Goal: Task Accomplishment & Management: Use online tool/utility

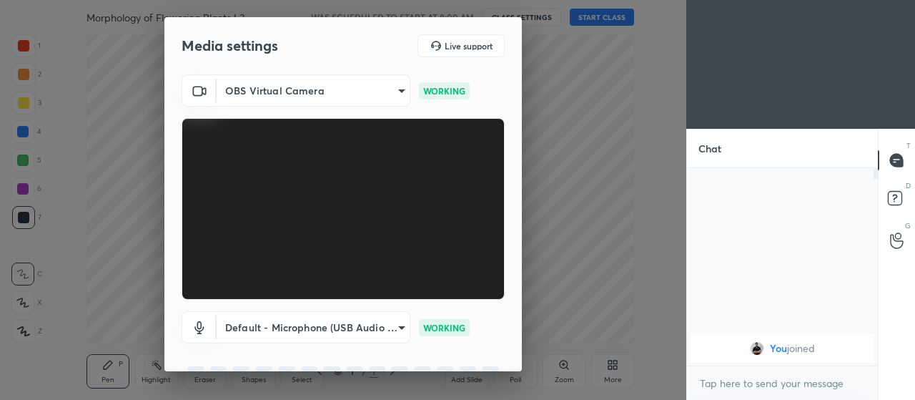
scroll to position [69, 0]
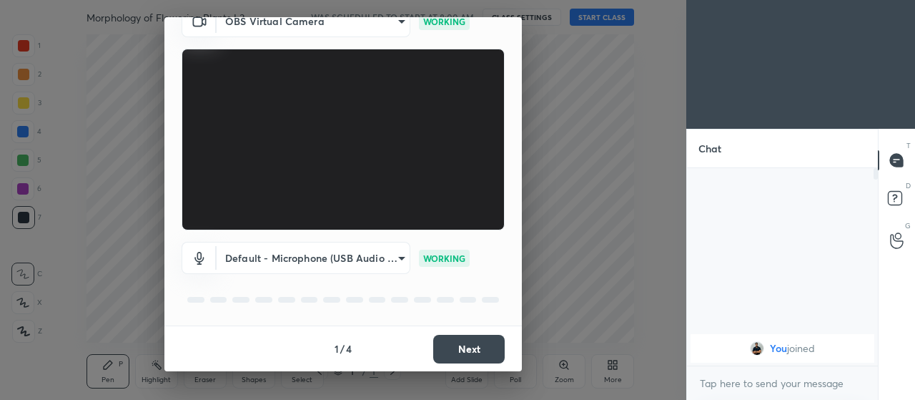
click at [447, 345] on button "Next" at bounding box center [468, 349] width 71 height 29
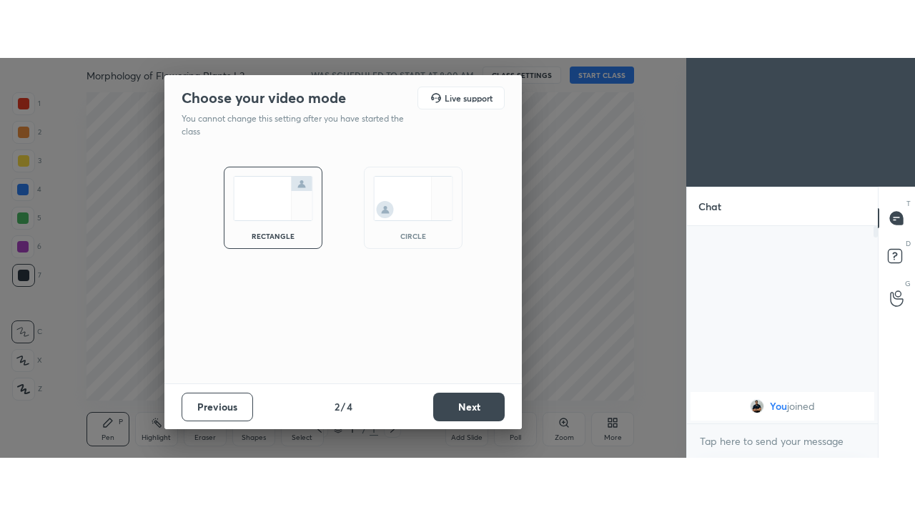
scroll to position [0, 0]
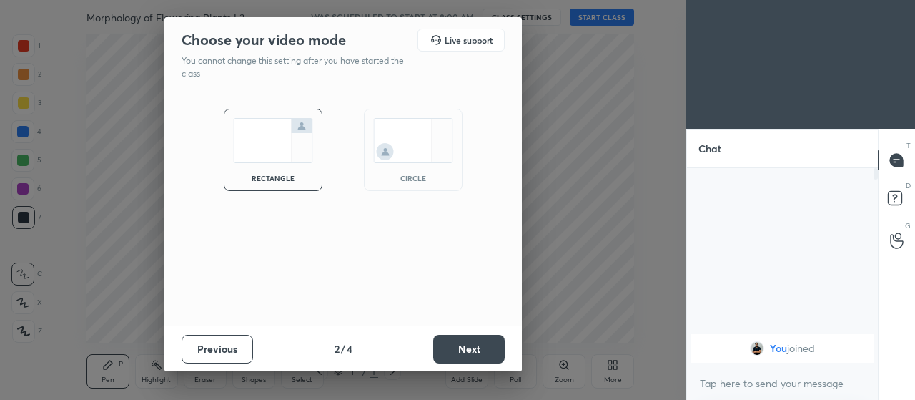
click at [455, 342] on button "Next" at bounding box center [468, 349] width 71 height 29
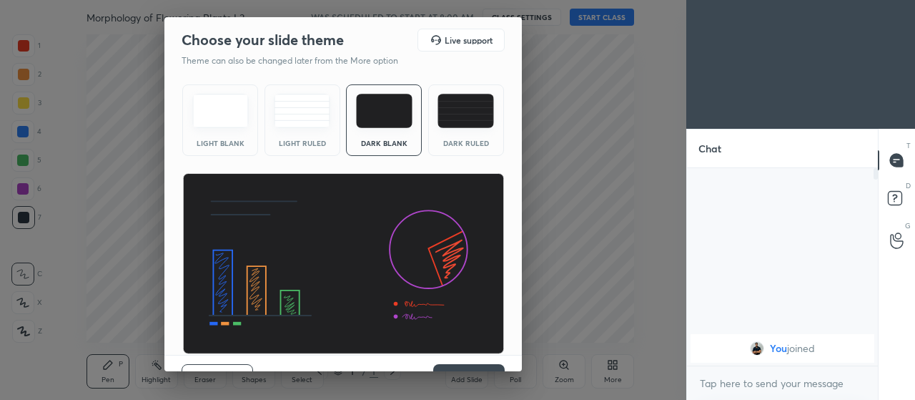
click at [448, 368] on button "Next" at bounding box center [468, 378] width 71 height 29
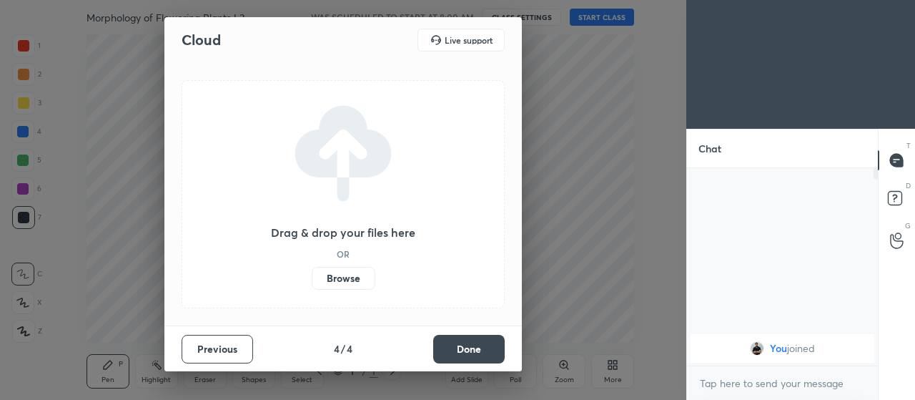
click at [342, 279] on label "Browse" at bounding box center [344, 278] width 64 height 23
click at [312, 279] on input "Browse" at bounding box center [312, 278] width 0 height 23
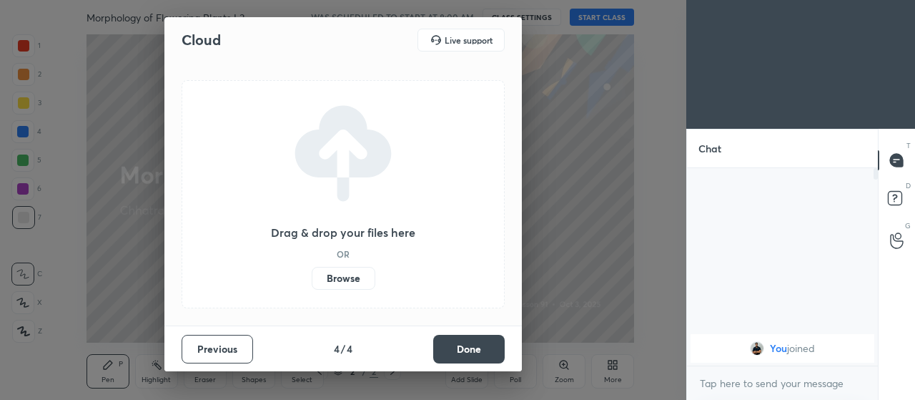
click at [348, 277] on label "Browse" at bounding box center [344, 278] width 64 height 23
click at [312, 277] on input "Browse" at bounding box center [312, 278] width 0 height 23
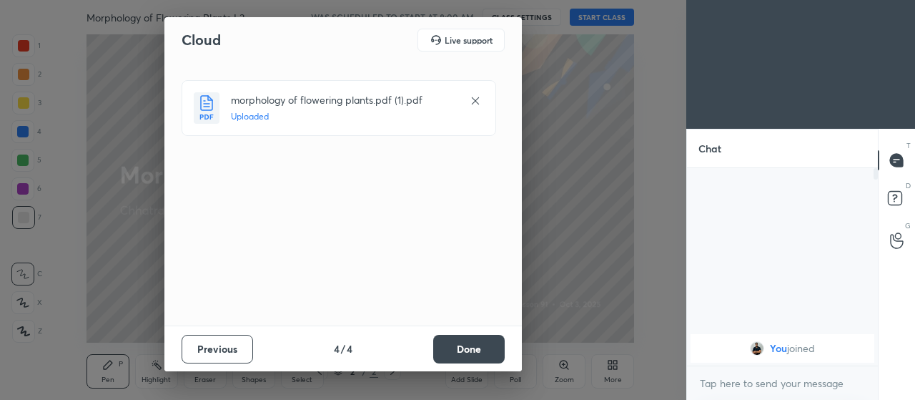
click at [467, 352] on button "Done" at bounding box center [468, 349] width 71 height 29
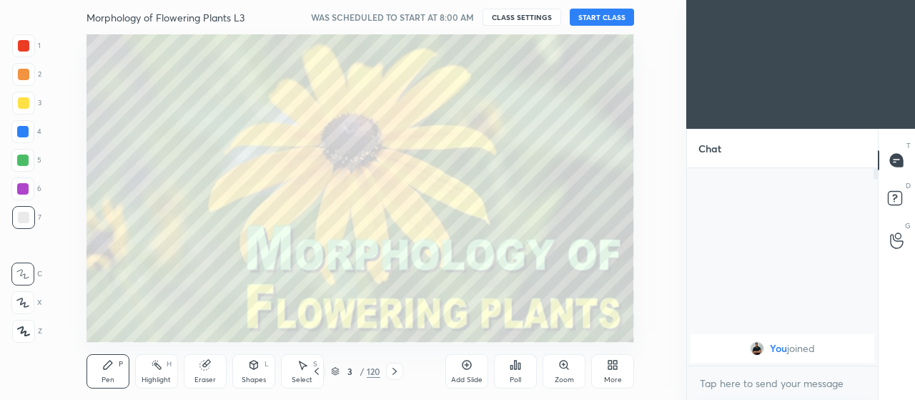
click at [620, 373] on div "More" at bounding box center [612, 371] width 43 height 34
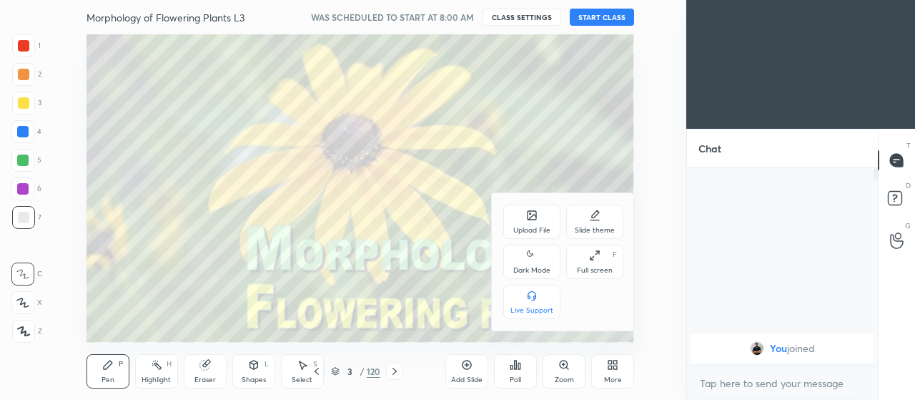
click at [601, 263] on div "Full screen F" at bounding box center [594, 261] width 57 height 34
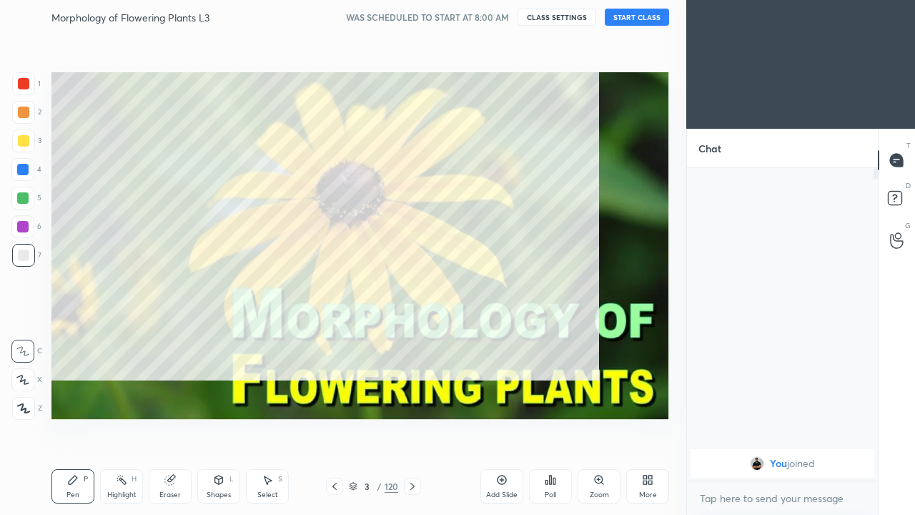
scroll to position [342, 187]
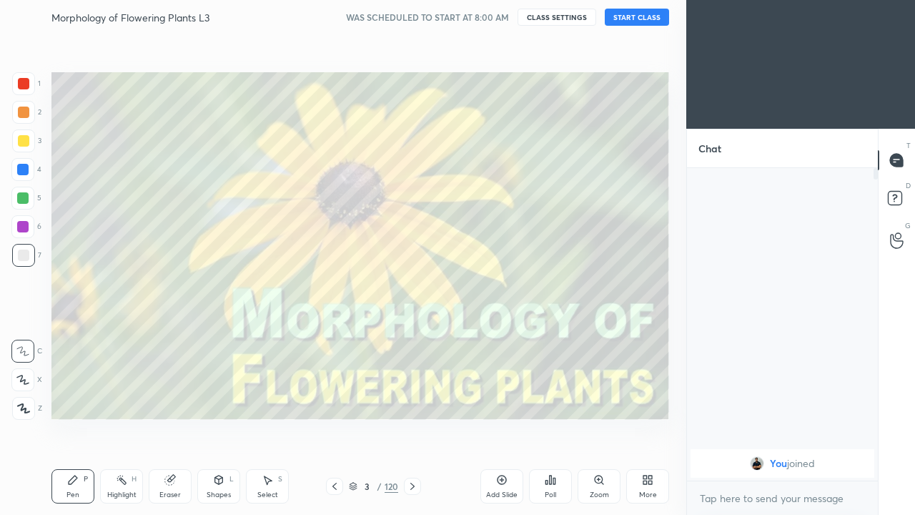
click at [649, 399] on div "More" at bounding box center [647, 486] width 43 height 34
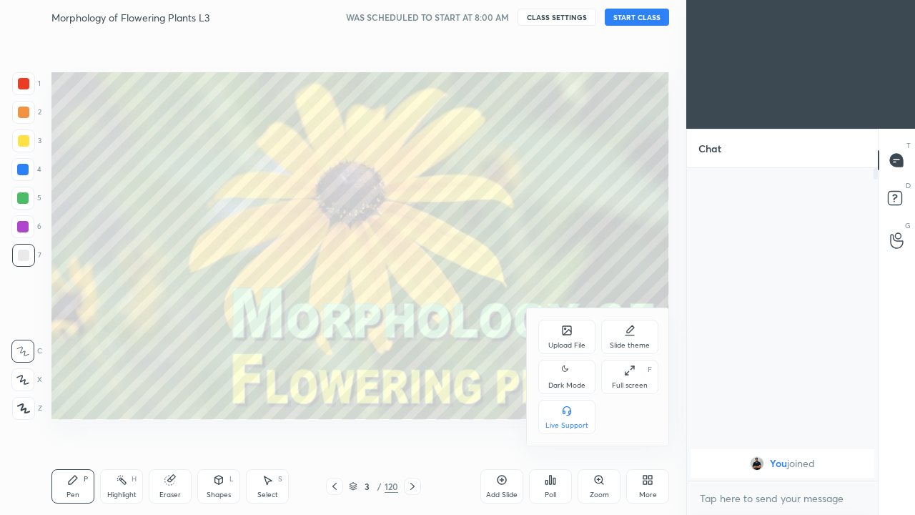
click at [565, 368] on icon at bounding box center [565, 368] width 6 height 6
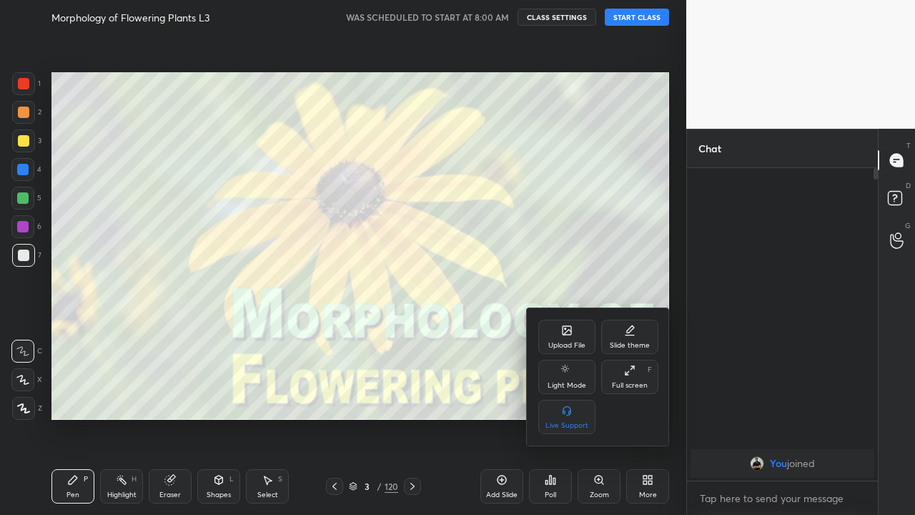
click at [631, 14] on div at bounding box center [457, 257] width 915 height 515
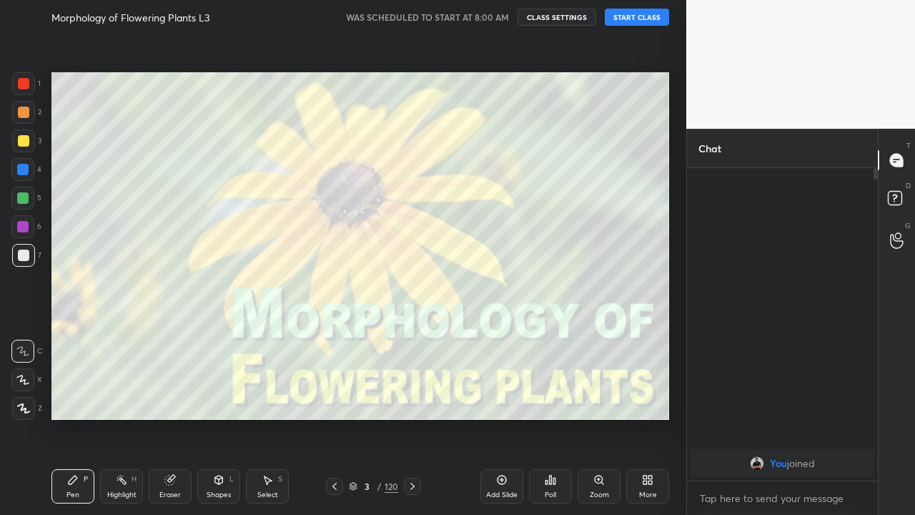
click at [633, 22] on button "START CLASS" at bounding box center [637, 17] width 64 height 17
click at [412, 399] on icon at bounding box center [412, 485] width 11 height 11
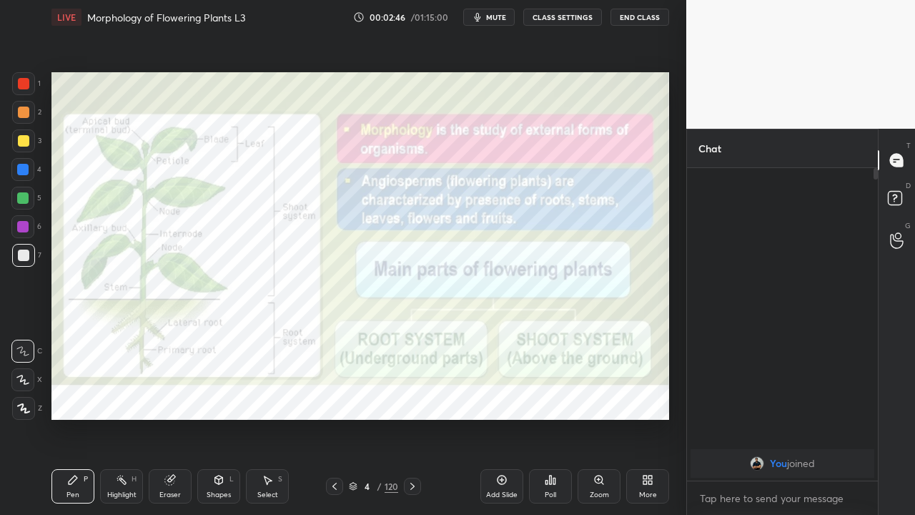
click at [21, 114] on div at bounding box center [23, 112] width 11 height 11
click at [23, 86] on div at bounding box center [23, 83] width 11 height 11
click at [24, 399] on div at bounding box center [23, 408] width 23 height 23
click at [413, 399] on icon at bounding box center [412, 485] width 4 height 7
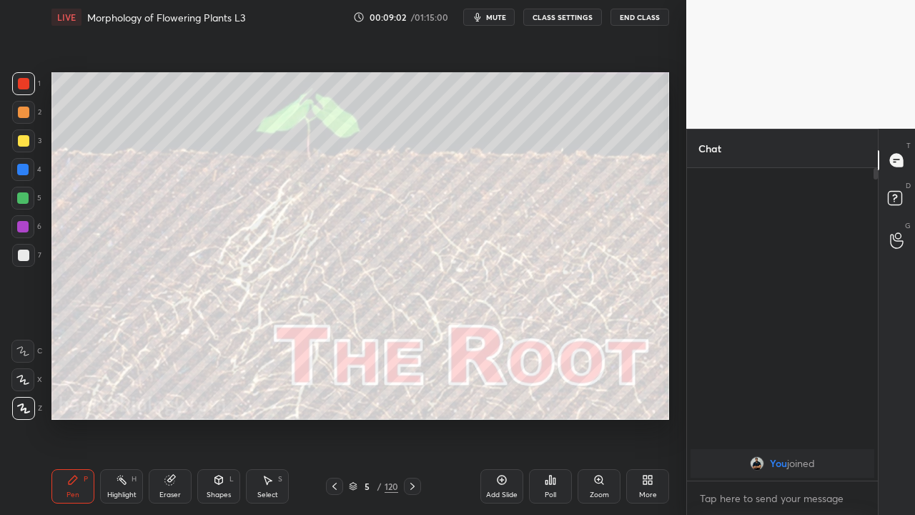
click at [412, 399] on icon at bounding box center [412, 485] width 11 height 11
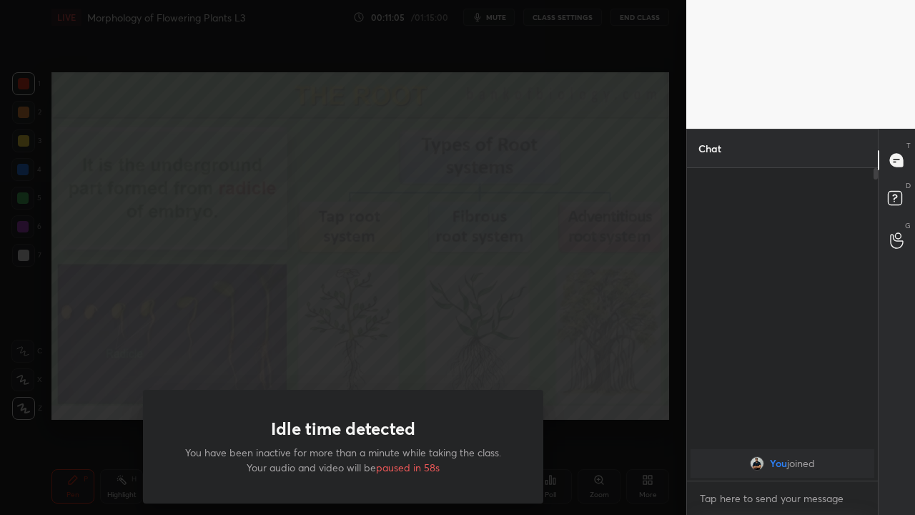
click at [85, 378] on div "Idle time detected You have been inactive for more than a minute while taking t…" at bounding box center [343, 257] width 686 height 515
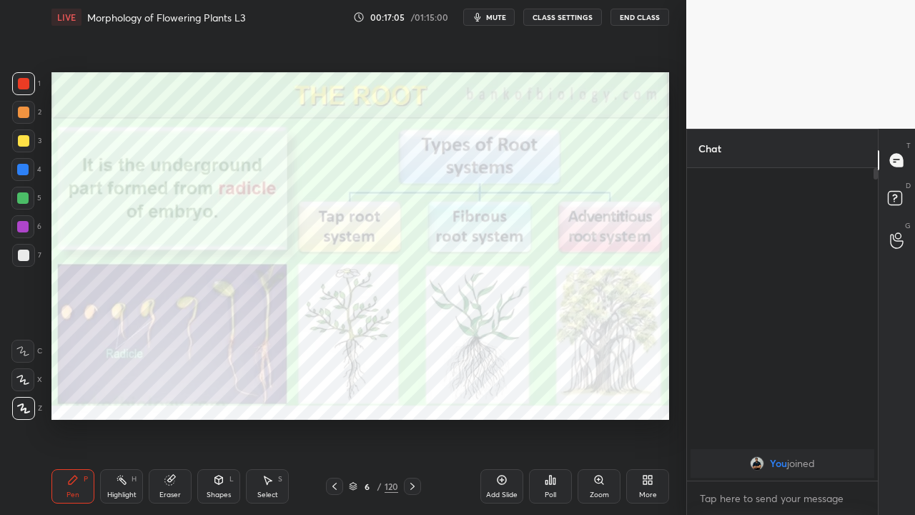
click at [172, 399] on div "Eraser" at bounding box center [169, 494] width 21 height 7
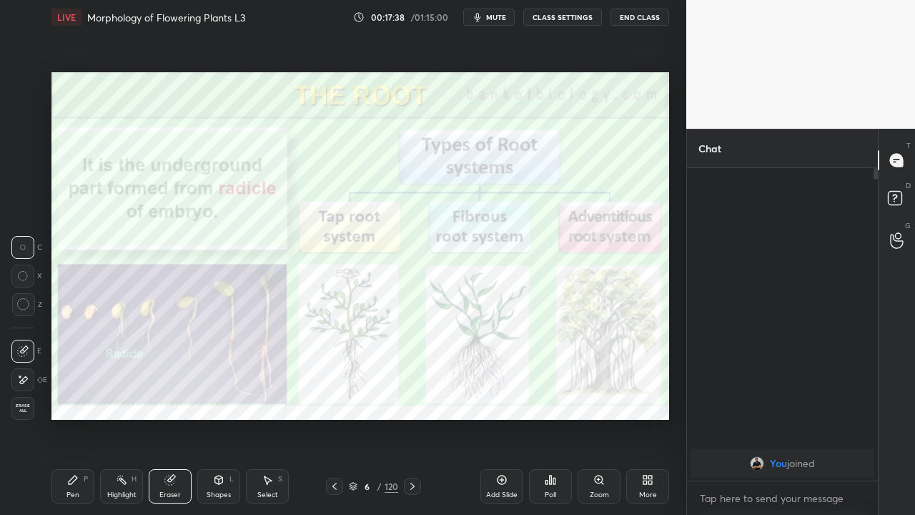
click at [69, 399] on div "Pen P" at bounding box center [72, 486] width 43 height 34
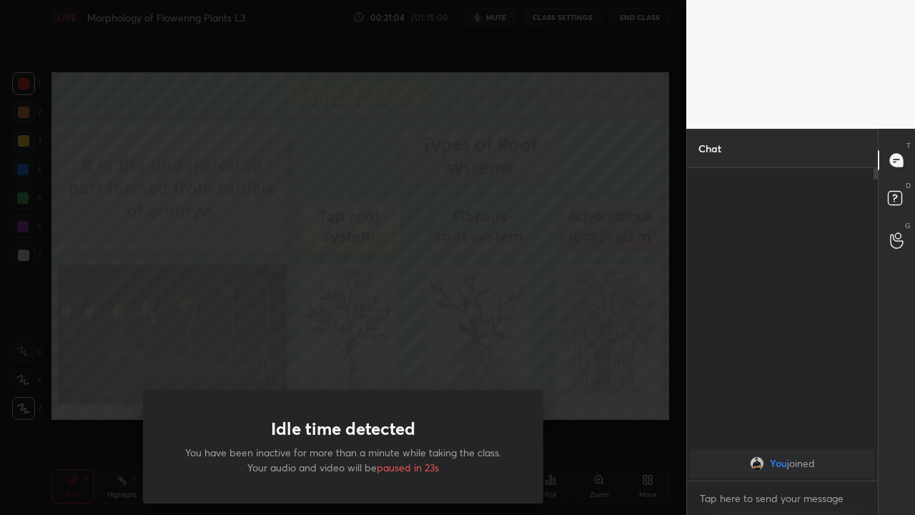
click at [125, 372] on div "Idle time detected You have been inactive for more than a minute while taking t…" at bounding box center [343, 257] width 686 height 515
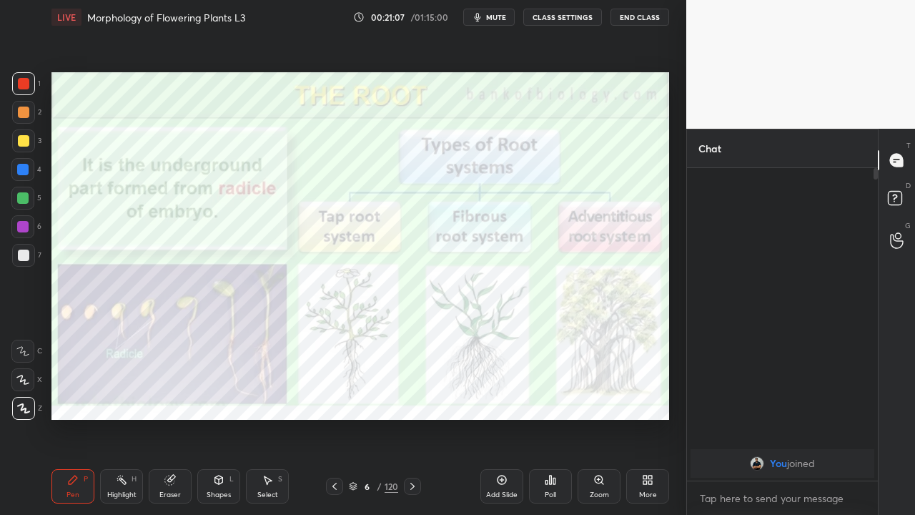
click at [414, 399] on icon at bounding box center [412, 485] width 11 height 11
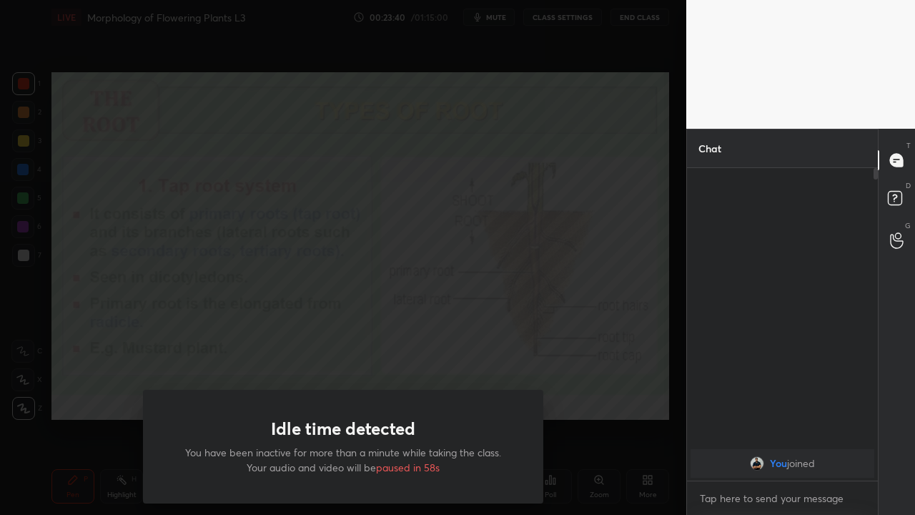
click at [91, 391] on div "Idle time detected You have been inactive for more than a minute while taking t…" at bounding box center [343, 257] width 686 height 515
click at [73, 235] on div "Idle time detected You have been inactive for more than a minute while taking t…" at bounding box center [343, 257] width 686 height 515
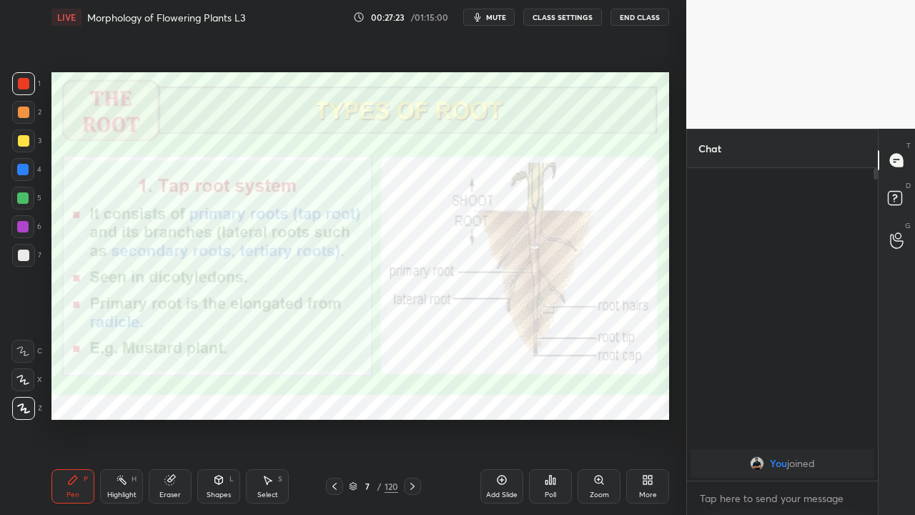
click at [412, 399] on icon at bounding box center [412, 485] width 11 height 11
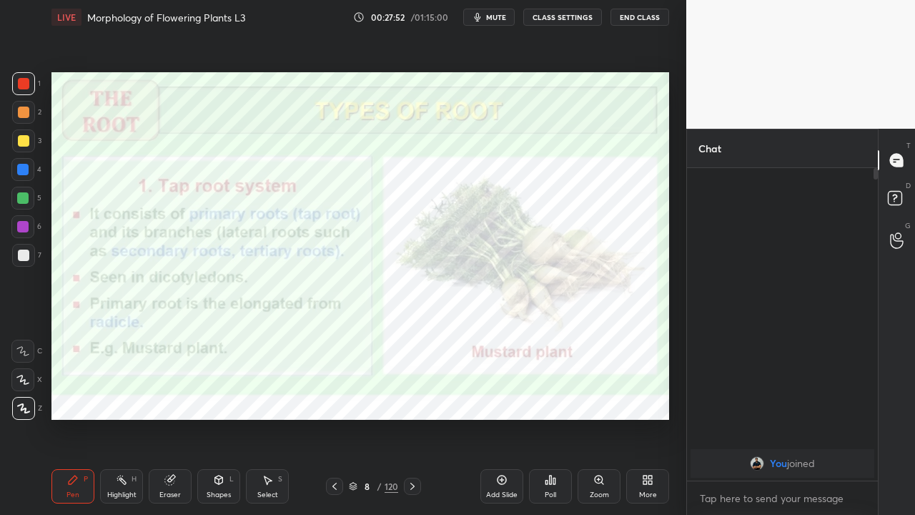
click at [413, 399] on icon at bounding box center [412, 485] width 4 height 7
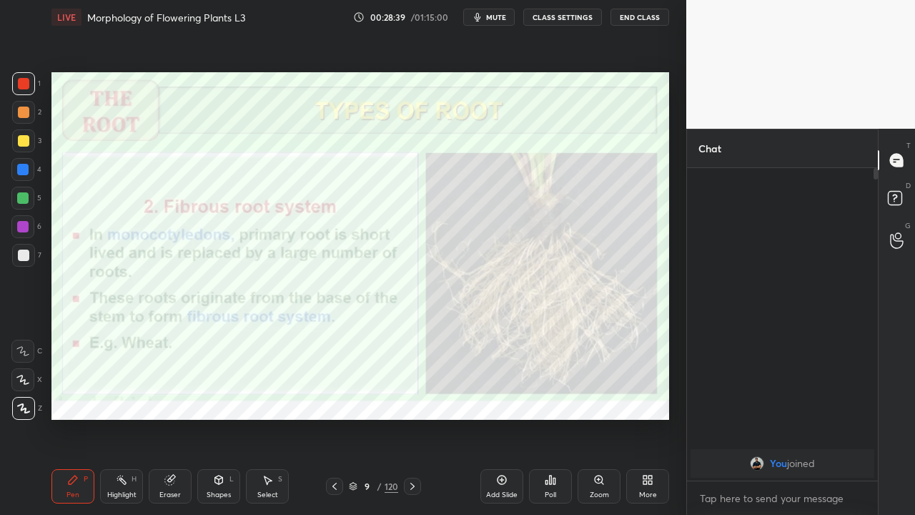
click at [412, 399] on icon at bounding box center [412, 485] width 11 height 11
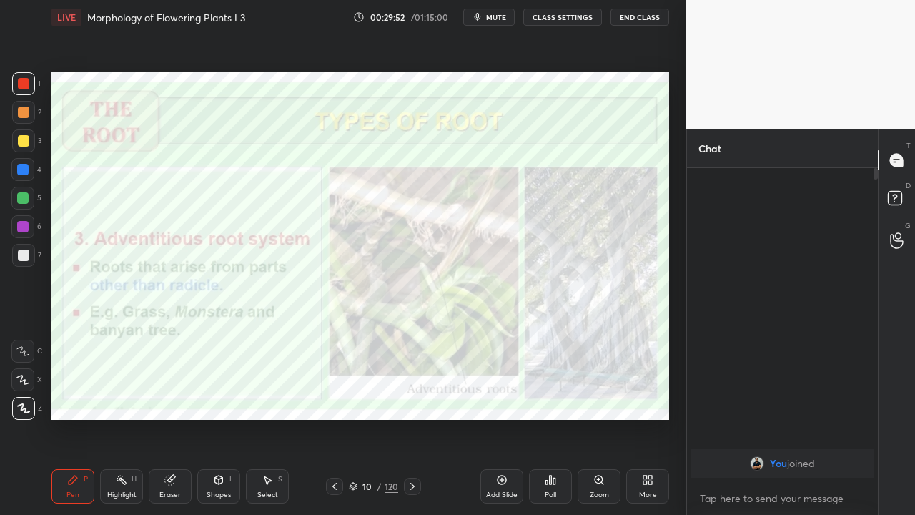
click at [412, 399] on icon at bounding box center [412, 485] width 11 height 11
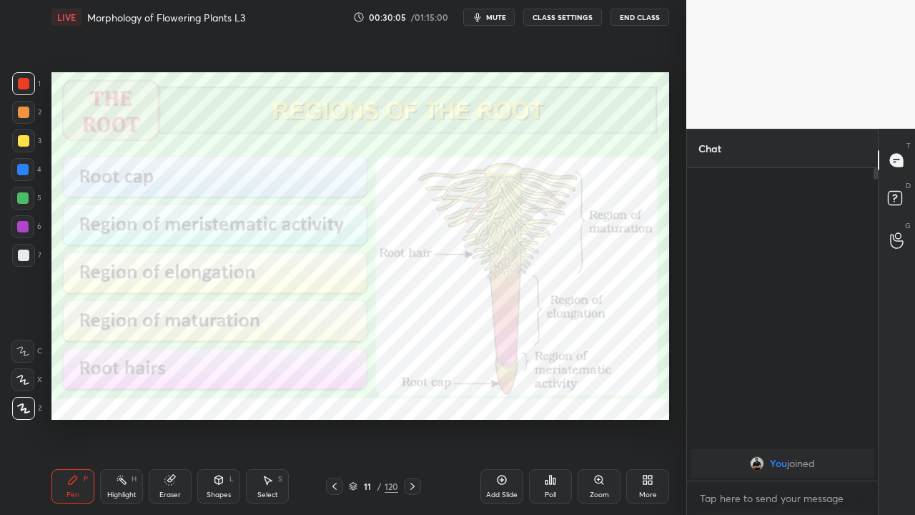
click at [412, 399] on icon at bounding box center [412, 485] width 11 height 11
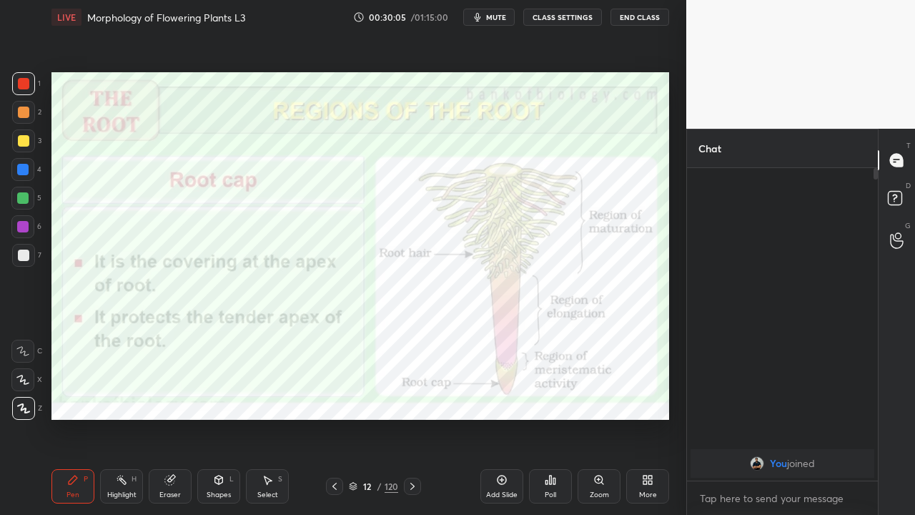
click at [412, 399] on icon at bounding box center [412, 485] width 11 height 11
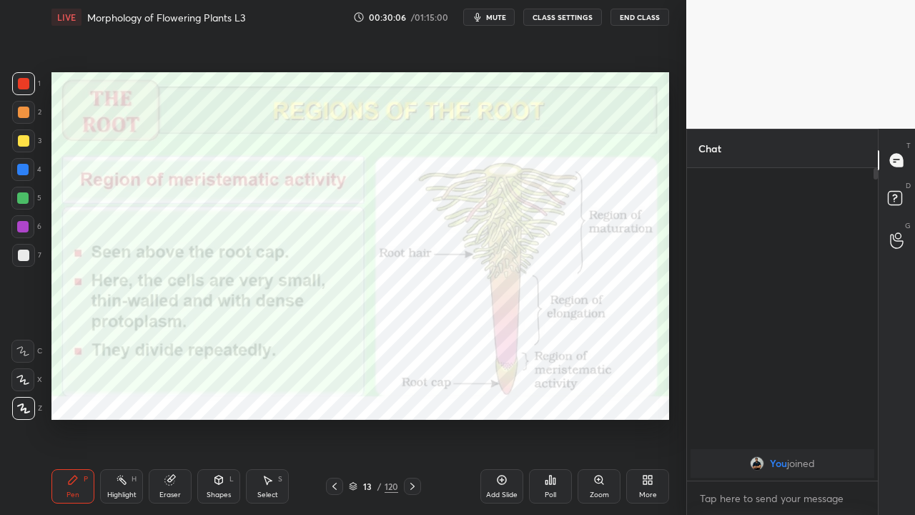
click at [412, 399] on icon at bounding box center [412, 485] width 11 height 11
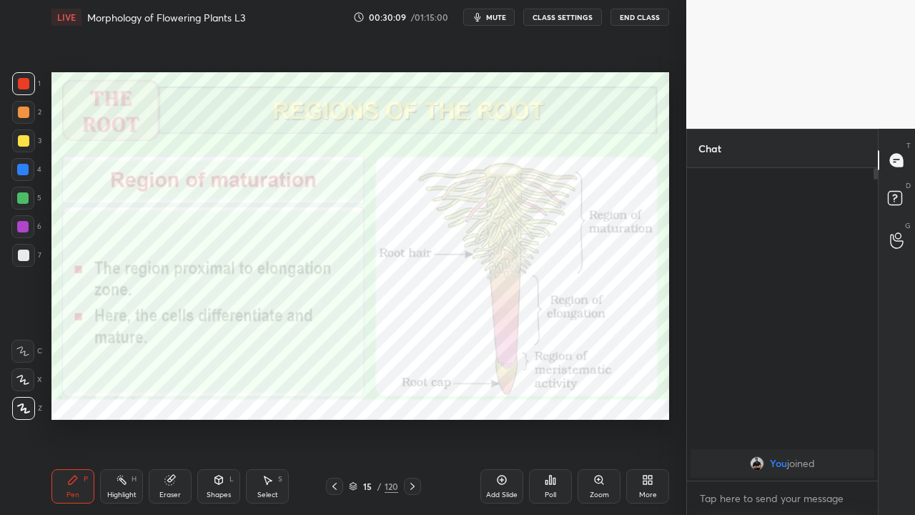
click at [412, 399] on icon at bounding box center [412, 485] width 11 height 11
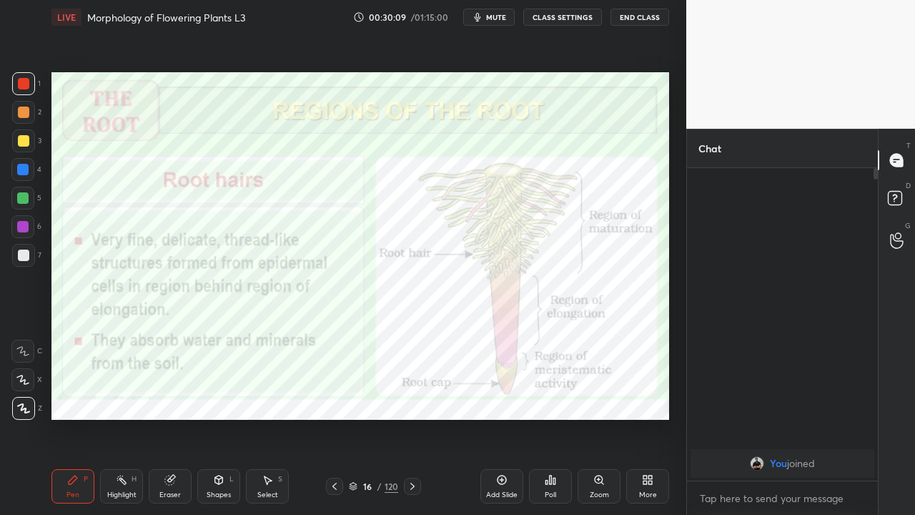
click at [412, 399] on icon at bounding box center [412, 485] width 11 height 11
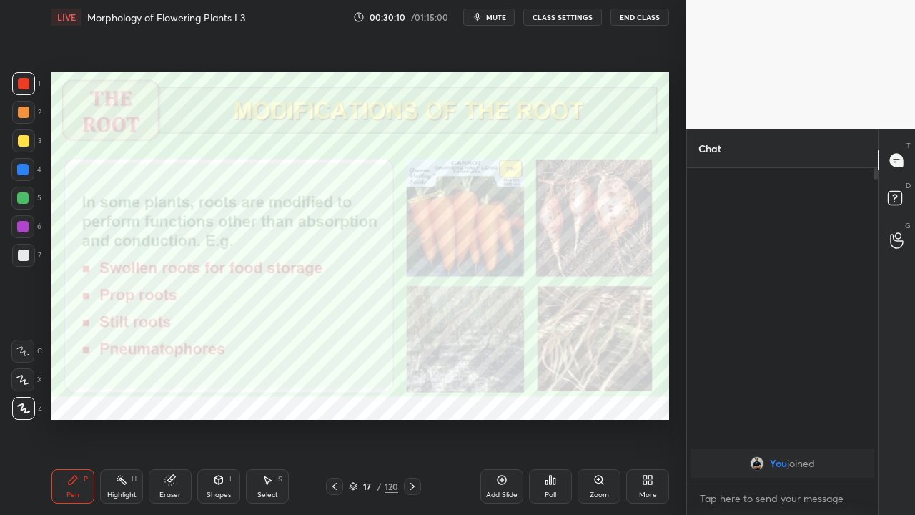
click at [412, 399] on icon at bounding box center [412, 485] width 11 height 11
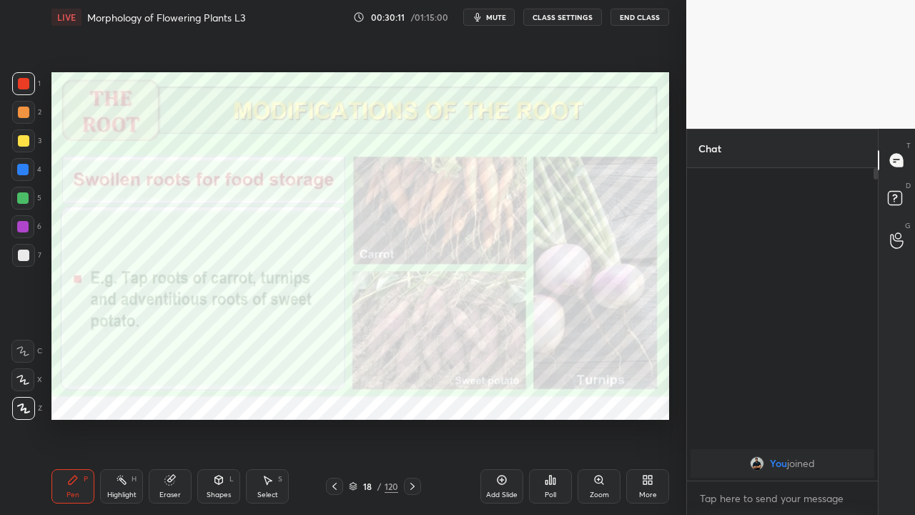
click at [333, 399] on icon at bounding box center [334, 485] width 4 height 7
click at [332, 399] on icon at bounding box center [334, 485] width 11 height 11
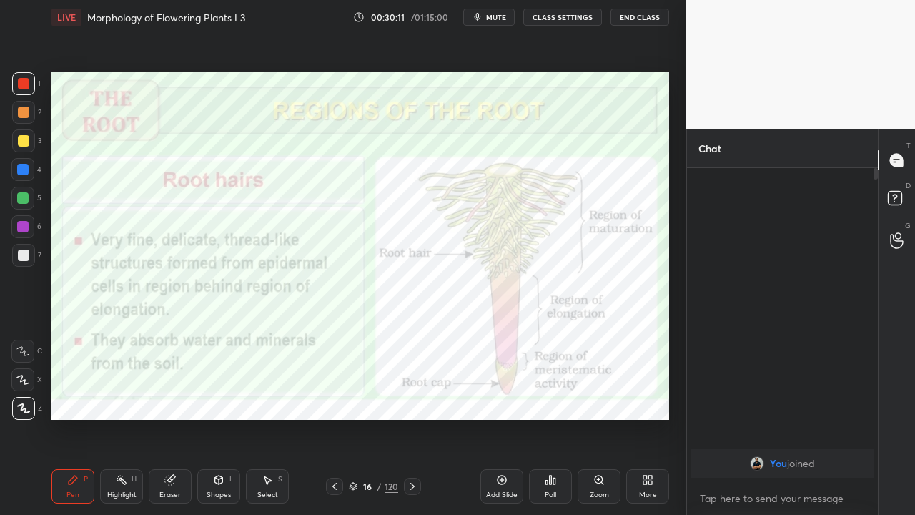
click at [332, 399] on icon at bounding box center [334, 485] width 11 height 11
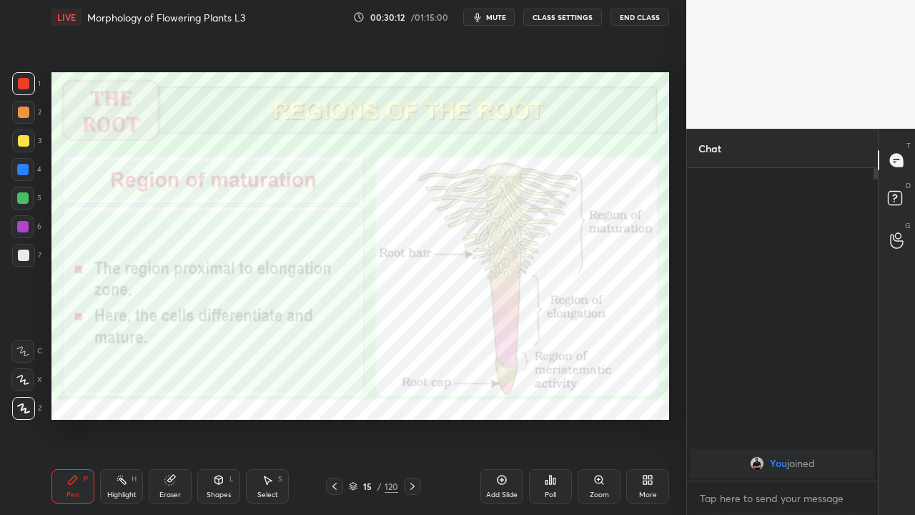
click at [334, 399] on icon at bounding box center [334, 485] width 11 height 11
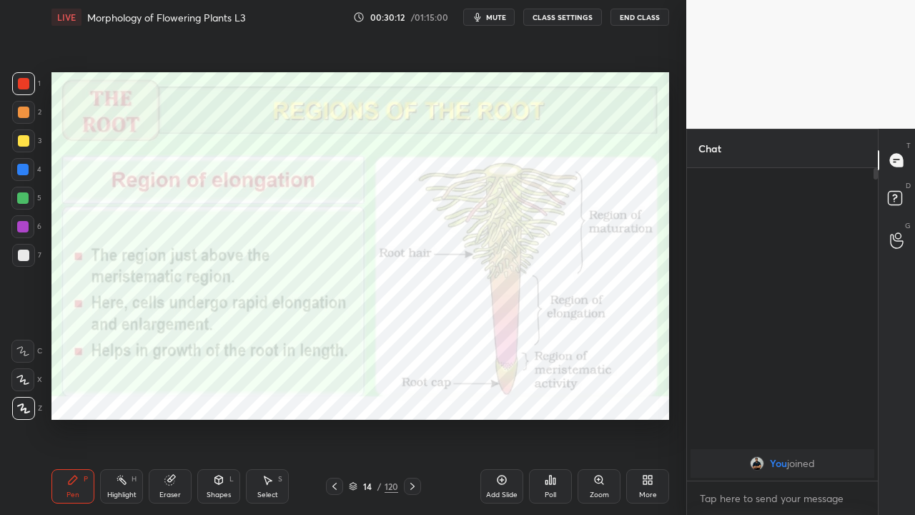
click at [334, 399] on icon at bounding box center [334, 485] width 11 height 11
click at [333, 399] on icon at bounding box center [334, 485] width 4 height 7
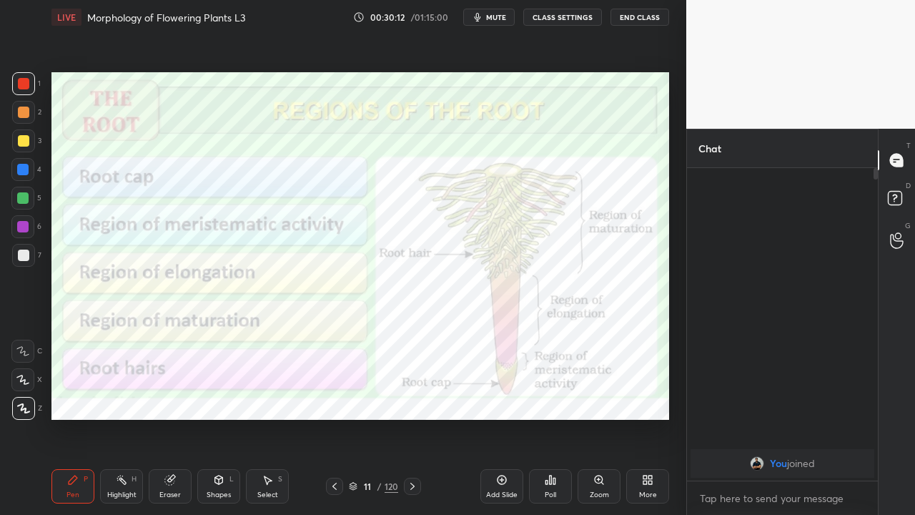
click at [333, 399] on icon at bounding box center [334, 485] width 4 height 7
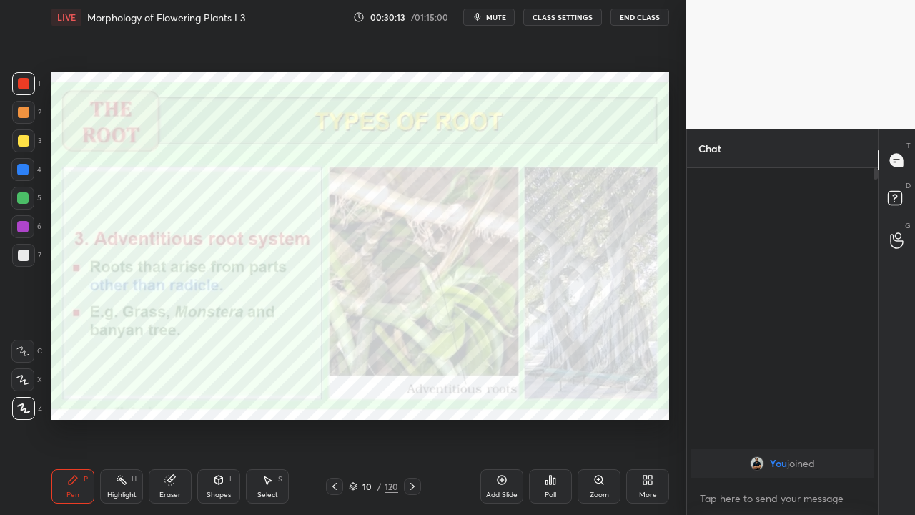
click at [332, 399] on icon at bounding box center [334, 485] width 11 height 11
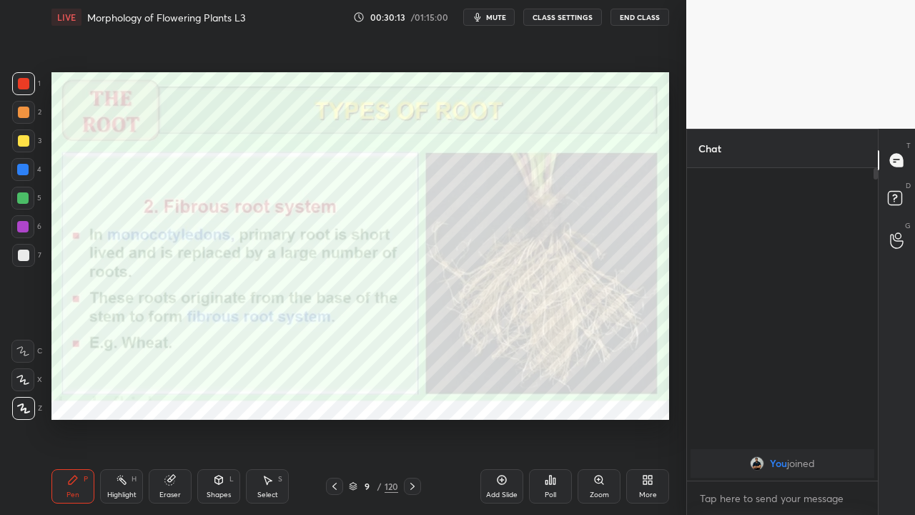
click at [332, 399] on icon at bounding box center [334, 485] width 11 height 11
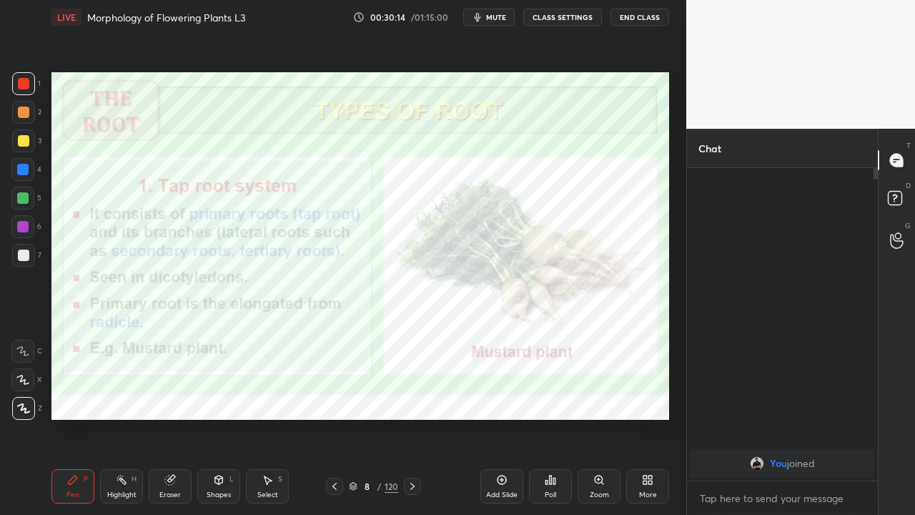
click at [332, 399] on icon at bounding box center [334, 485] width 11 height 11
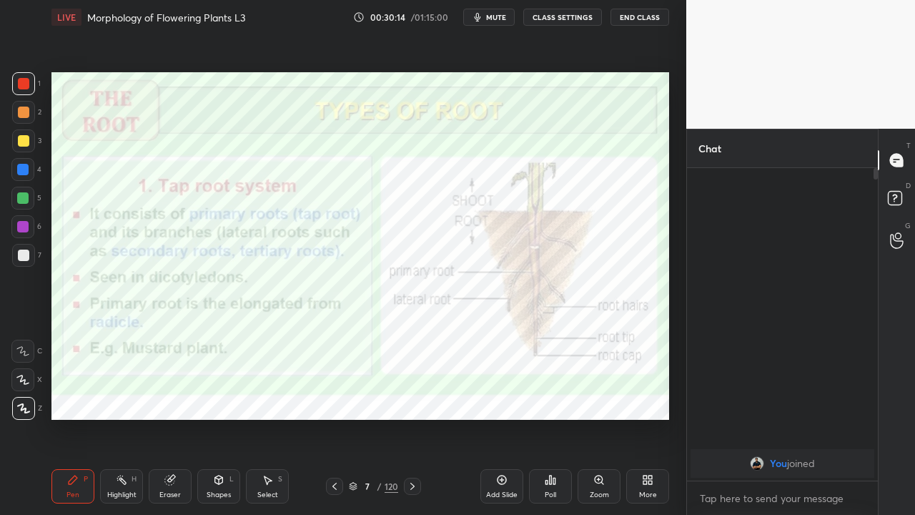
click at [334, 399] on icon at bounding box center [334, 485] width 11 height 11
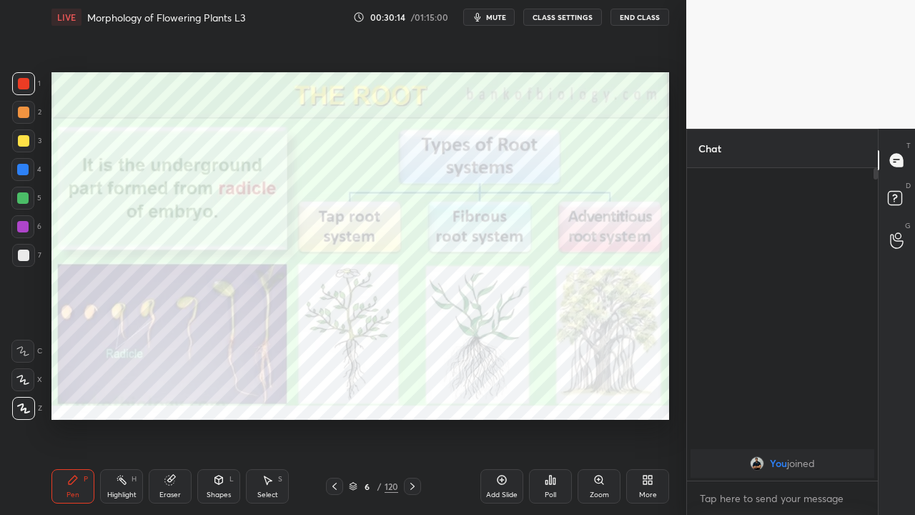
click at [334, 399] on icon at bounding box center [334, 485] width 11 height 11
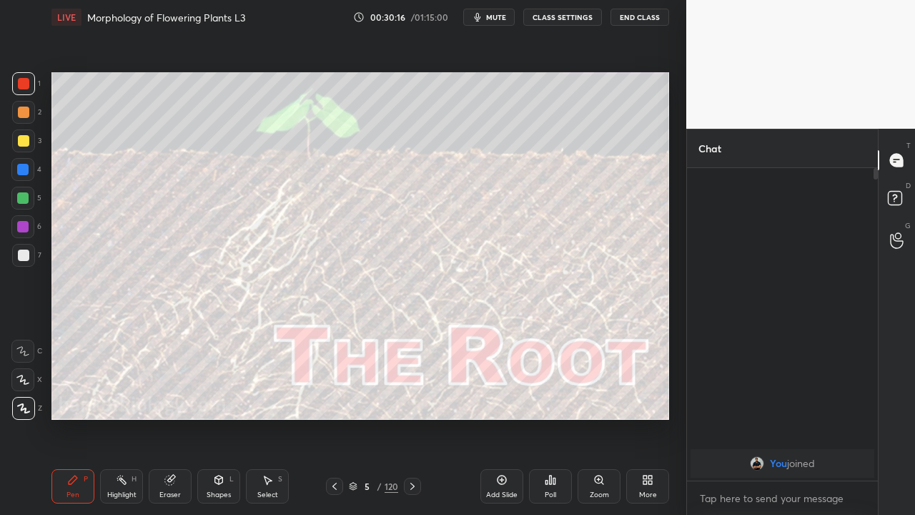
click at [335, 399] on icon at bounding box center [334, 485] width 11 height 11
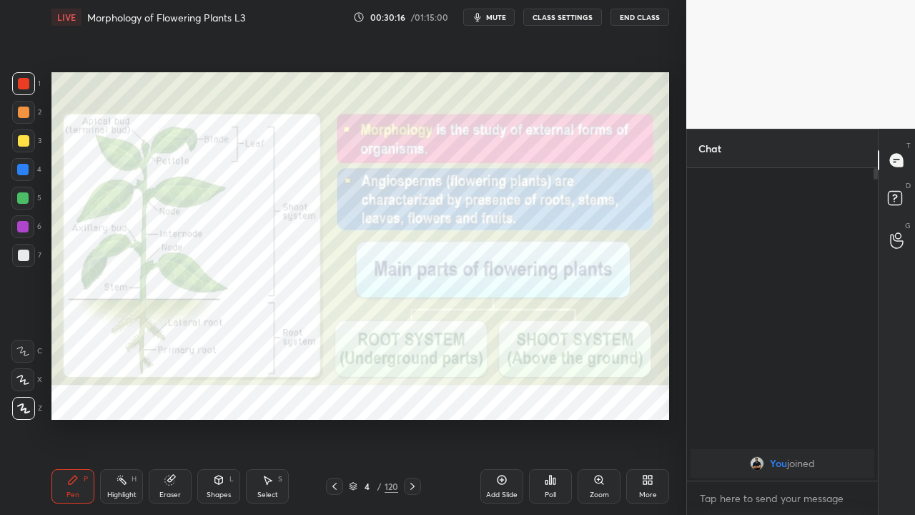
click at [334, 399] on icon at bounding box center [334, 485] width 11 height 11
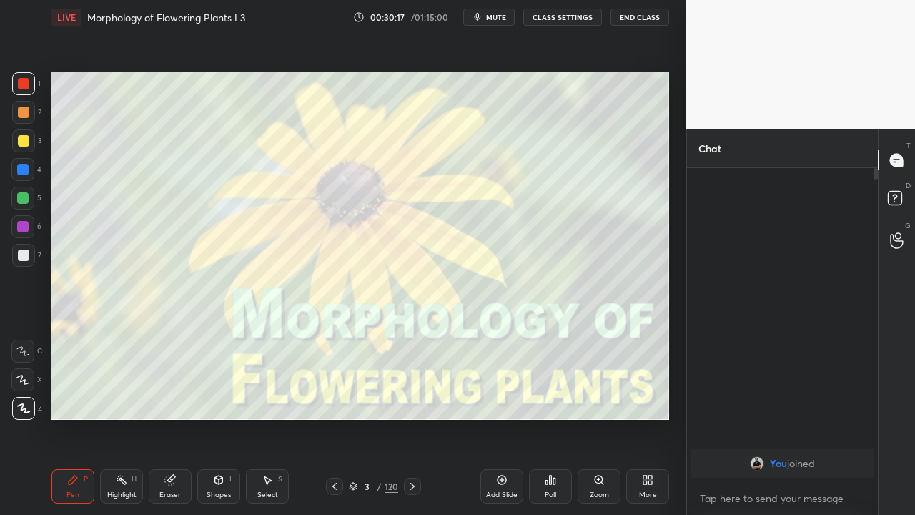
click at [412, 399] on icon at bounding box center [412, 485] width 4 height 7
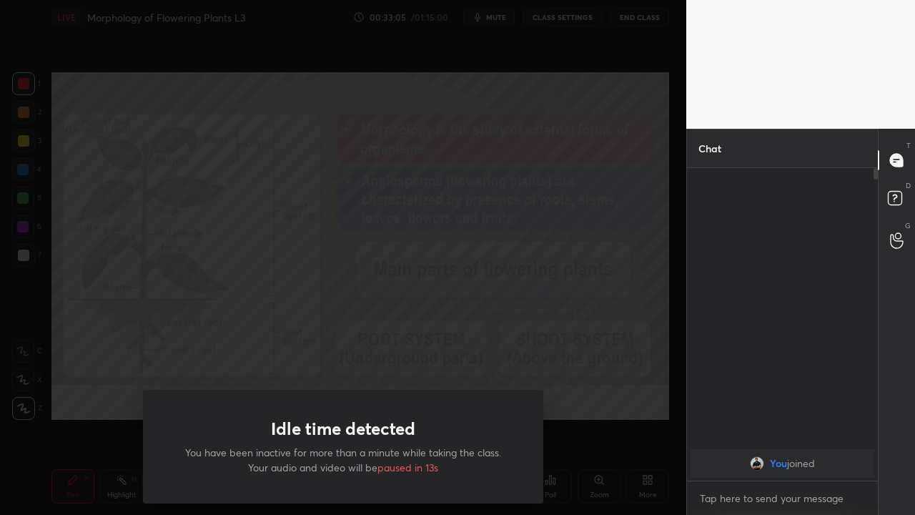
click at [629, 371] on div "Idle time detected You have been inactive for more than a minute while taking t…" at bounding box center [343, 257] width 686 height 515
click at [109, 399] on div "Idle time detected You have been inactive for more than a minute while taking t…" at bounding box center [343, 257] width 686 height 515
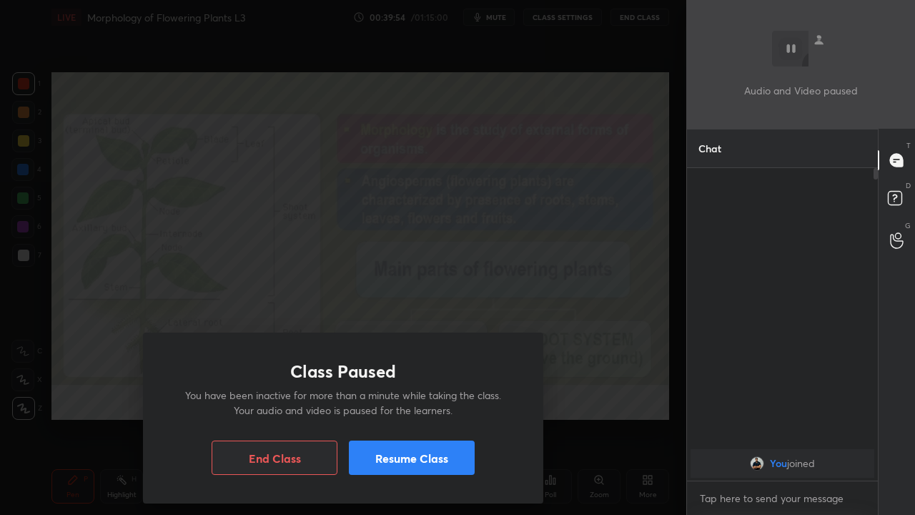
click at [437, 399] on button "Resume Class" at bounding box center [412, 457] width 126 height 34
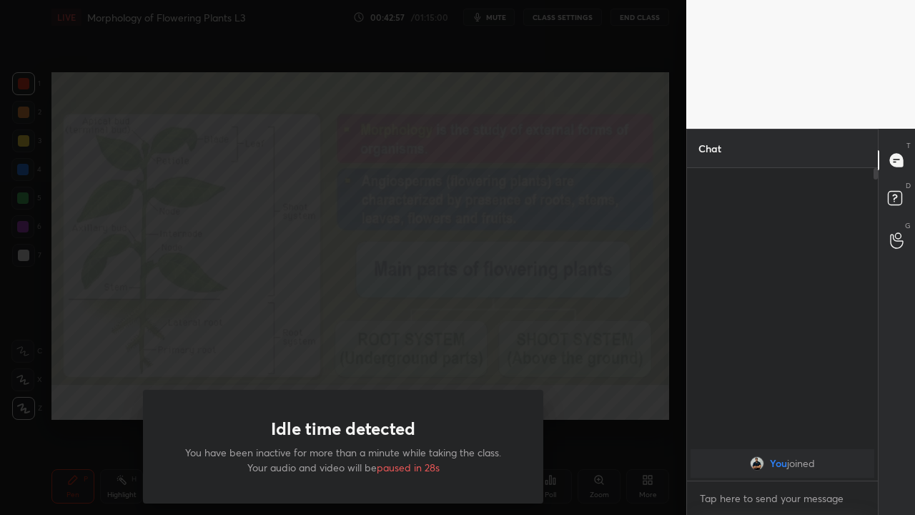
click at [400, 332] on div "Idle time detected You have been inactive for more than a minute while taking t…" at bounding box center [343, 257] width 686 height 515
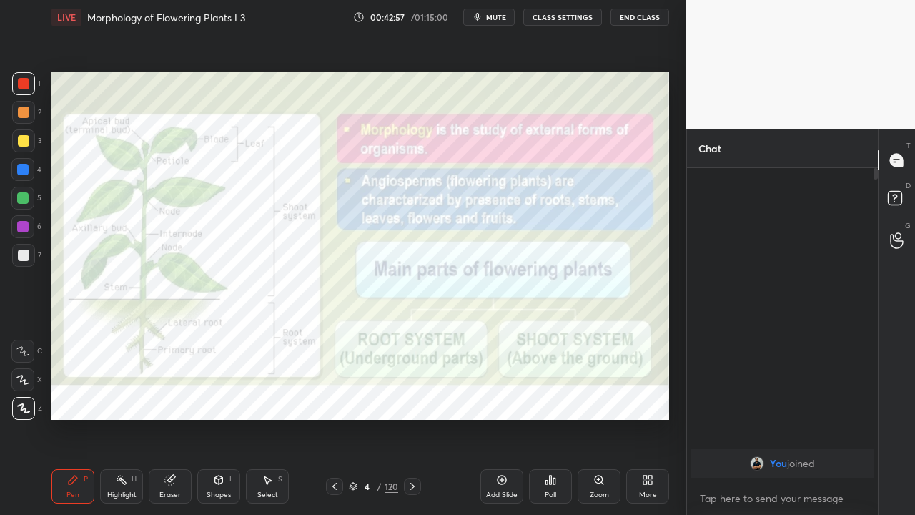
click at [412, 399] on icon at bounding box center [412, 485] width 11 height 11
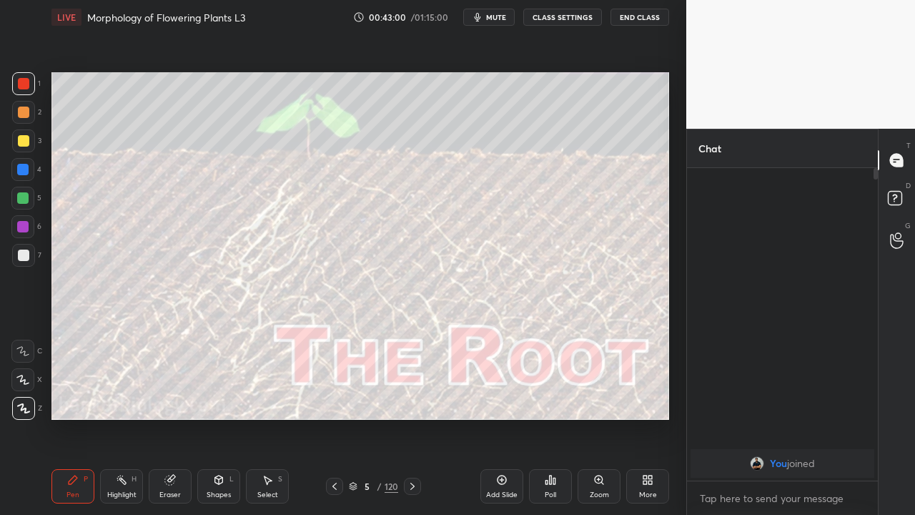
click at [412, 399] on icon at bounding box center [412, 485] width 11 height 11
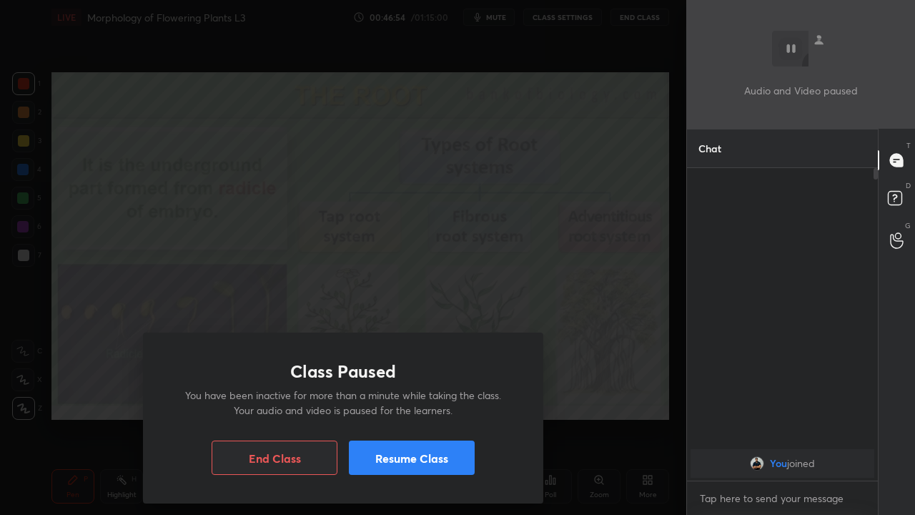
click at [443, 399] on button "Resume Class" at bounding box center [412, 457] width 126 height 34
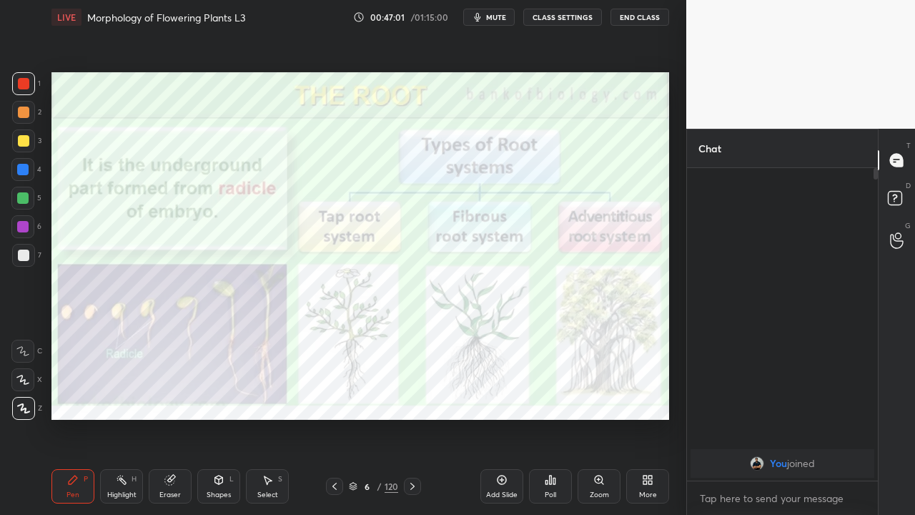
click at [412, 399] on icon at bounding box center [412, 485] width 11 height 11
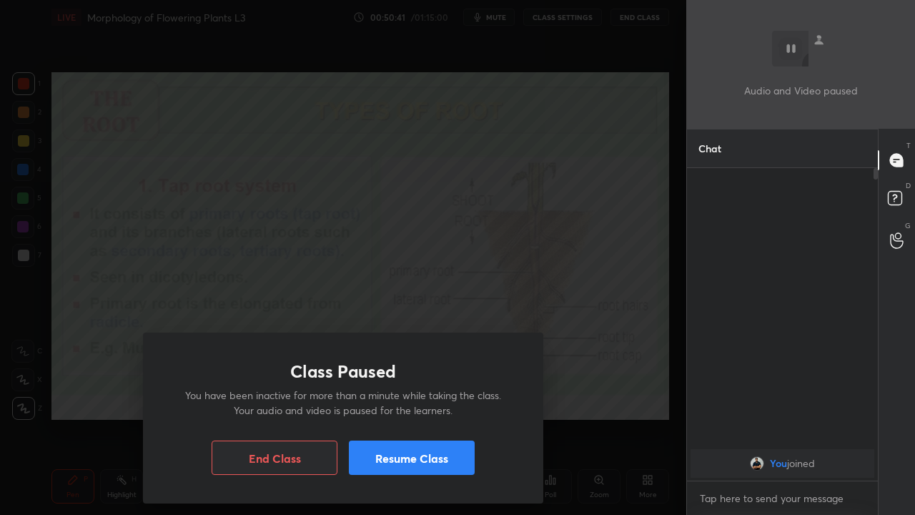
click at [453, 399] on button "Resume Class" at bounding box center [412, 457] width 126 height 34
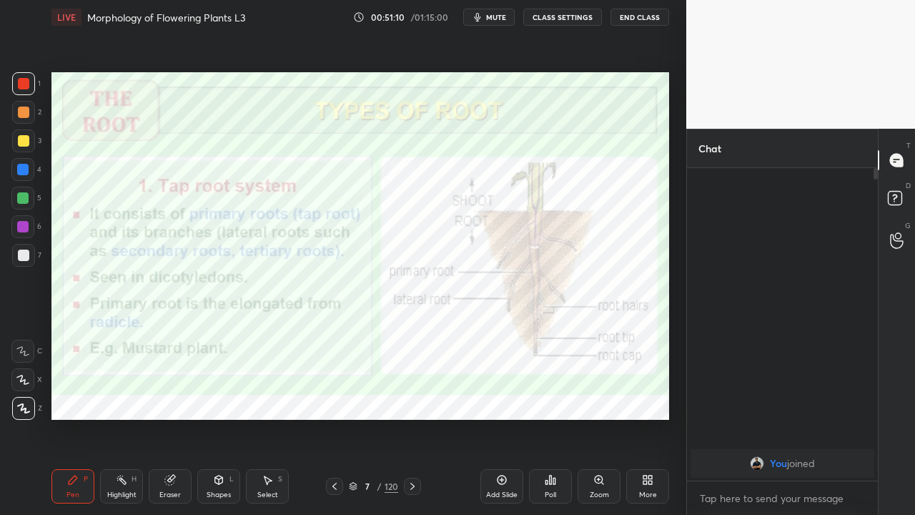
click at [412, 399] on icon at bounding box center [412, 485] width 11 height 11
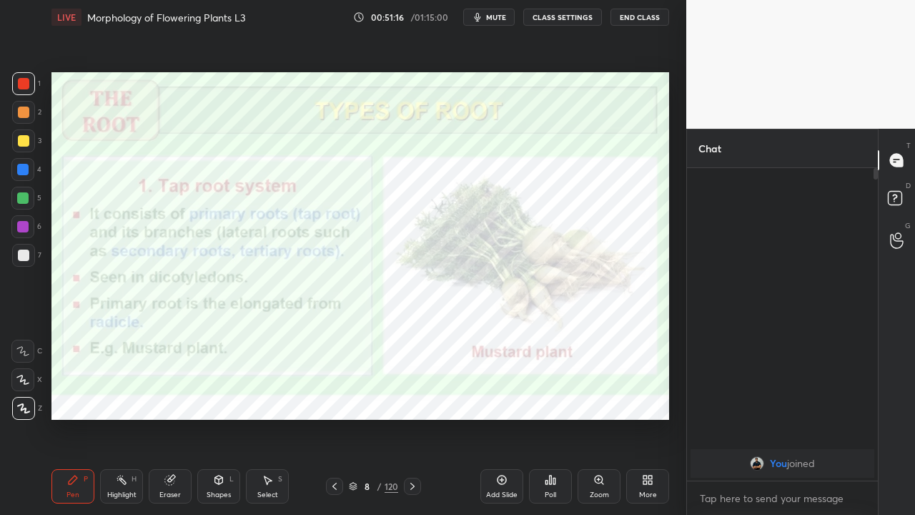
click at [412, 399] on icon at bounding box center [412, 485] width 11 height 11
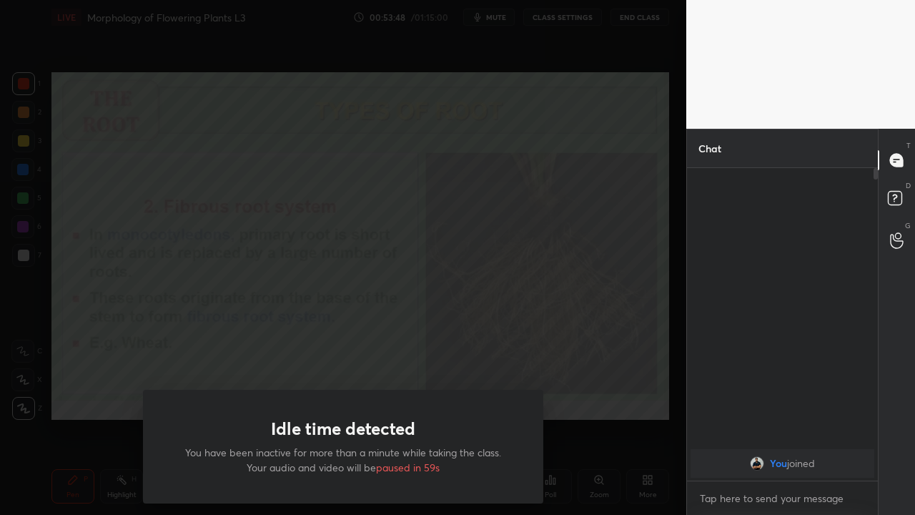
click at [212, 350] on div "Idle time detected You have been inactive for more than a minute while taking t…" at bounding box center [343, 257] width 686 height 515
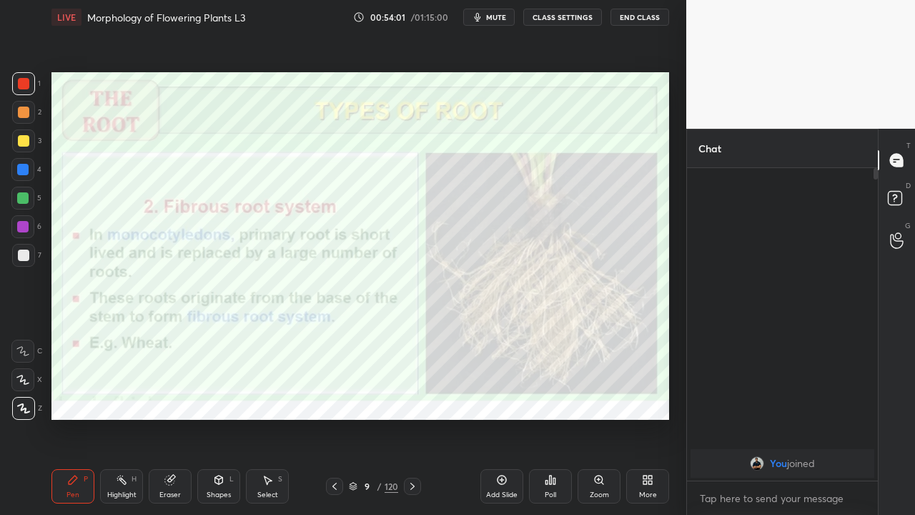
click at [412, 399] on icon at bounding box center [412, 485] width 11 height 11
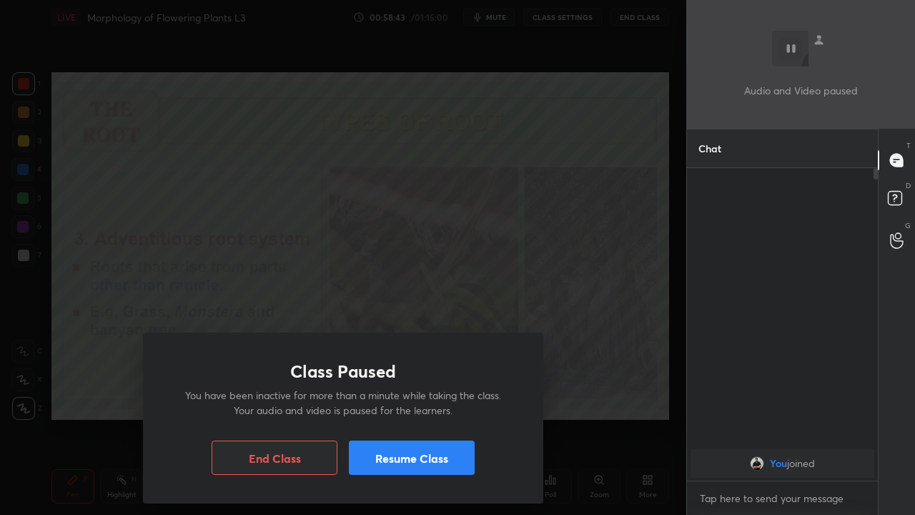
click at [426, 399] on button "Resume Class" at bounding box center [412, 457] width 126 height 34
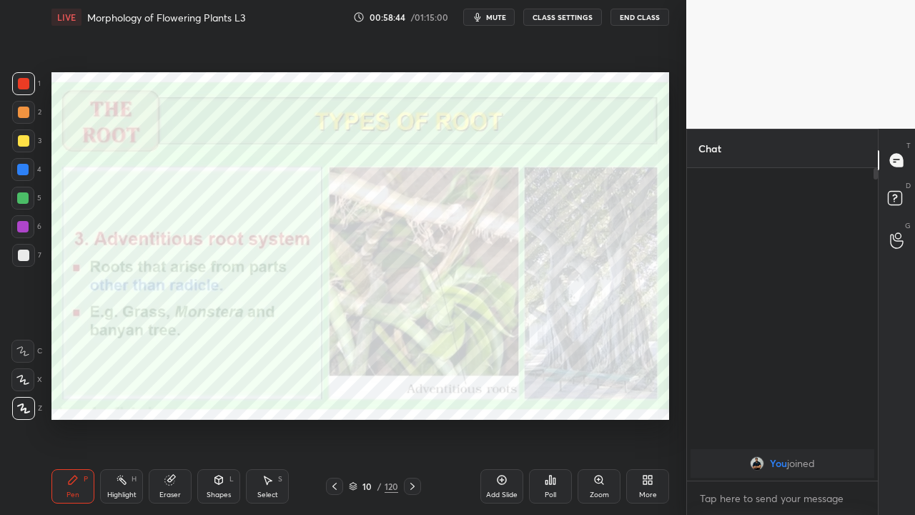
click at [644, 22] on button "End Class" at bounding box center [639, 17] width 59 height 17
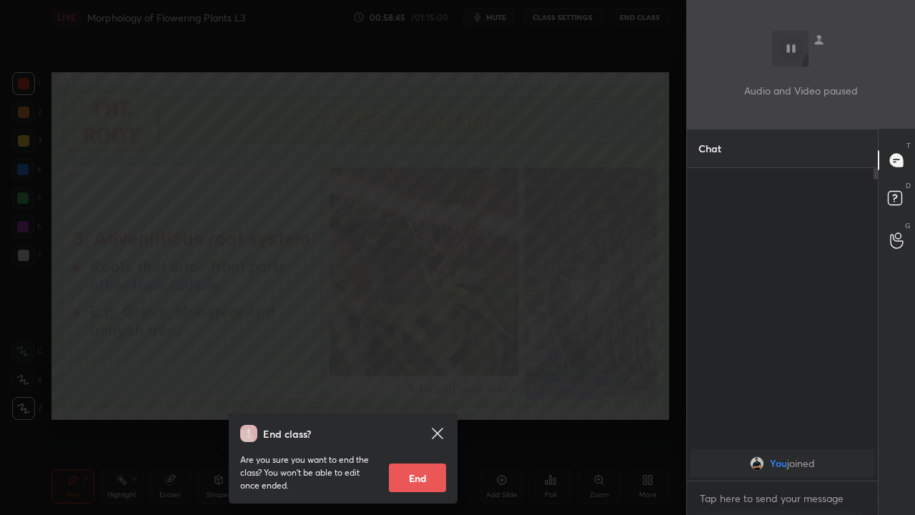
click at [415, 399] on button "End" at bounding box center [417, 477] width 57 height 29
type textarea "x"
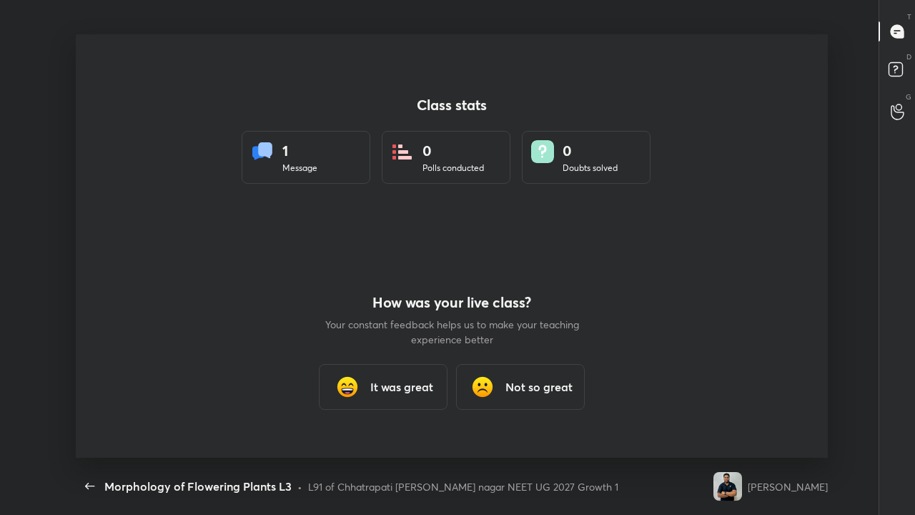
scroll to position [423, 903]
click at [513, 393] on h3 "Not so great" at bounding box center [538, 386] width 67 height 17
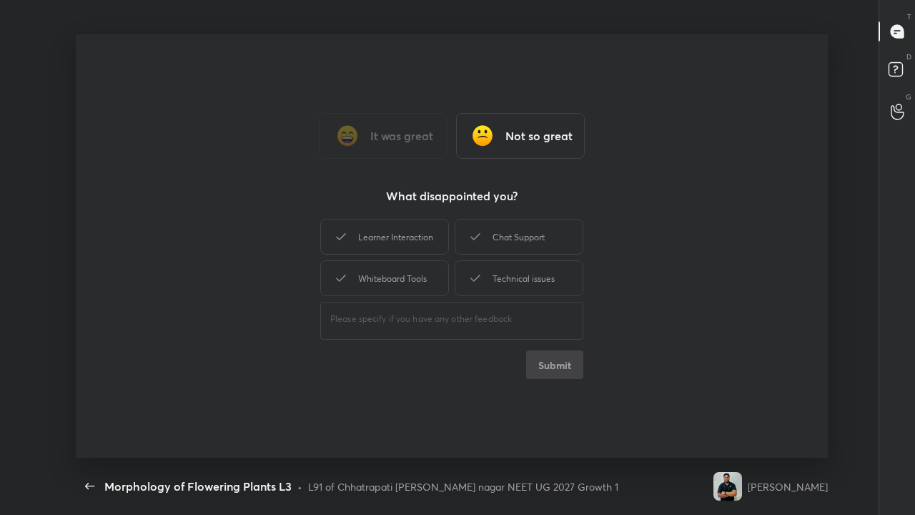
click at [415, 144] on h3 "It was great" at bounding box center [401, 135] width 63 height 17
click at [511, 239] on div "Learner Interaction" at bounding box center [519, 237] width 129 height 36
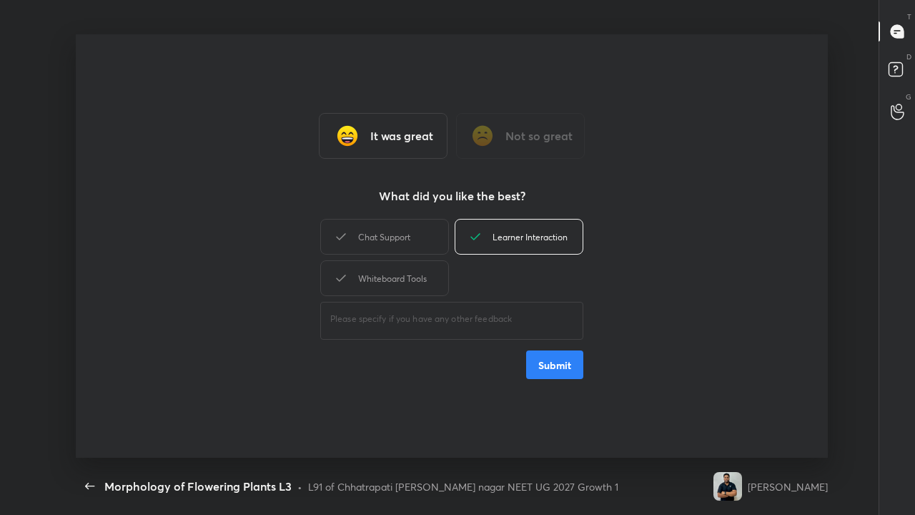
click at [547, 370] on button "Submit" at bounding box center [554, 364] width 57 height 29
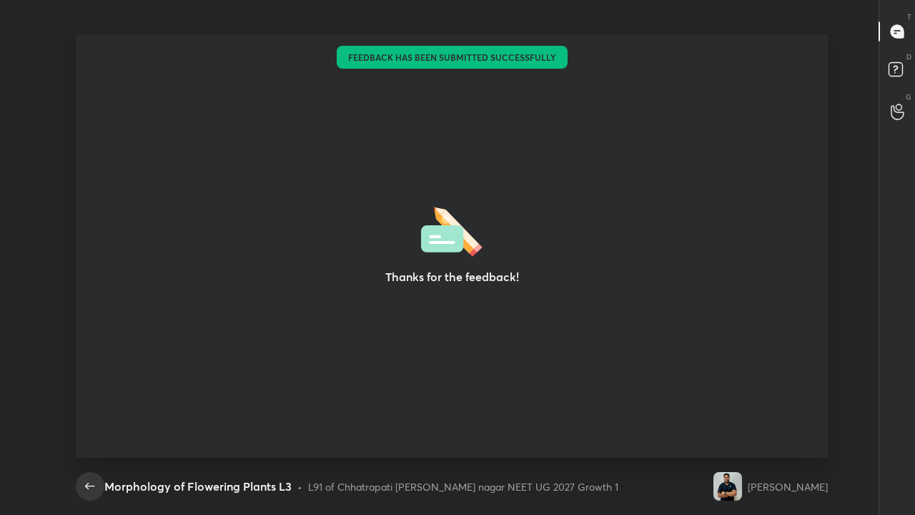
click at [96, 399] on icon "button" at bounding box center [89, 485] width 17 height 17
